Goal: Information Seeking & Learning: Learn about a topic

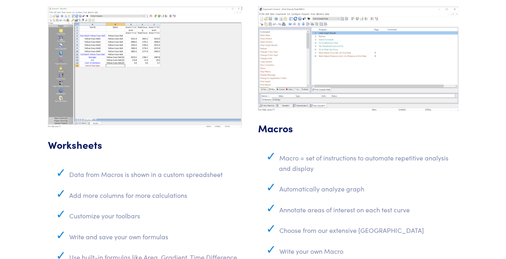
scroll to position [2377, 0]
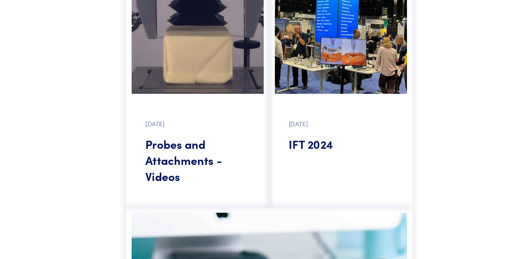
scroll to position [677, 0]
